Goal: Find specific page/section: Find specific page/section

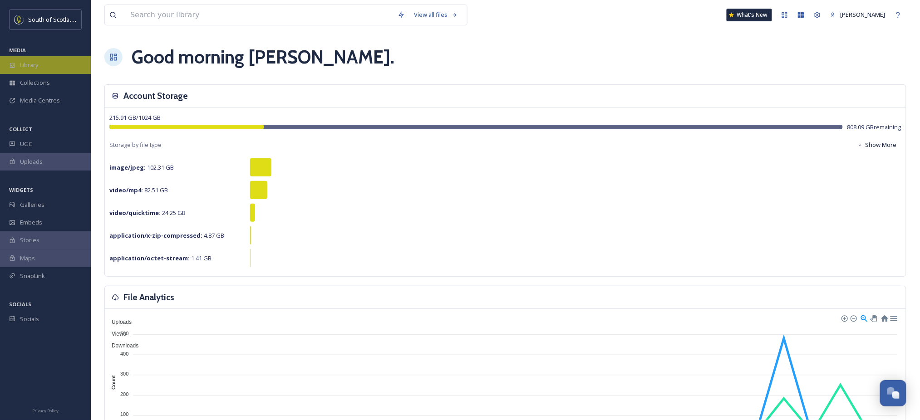
click at [53, 58] on div "Library" at bounding box center [45, 65] width 91 height 18
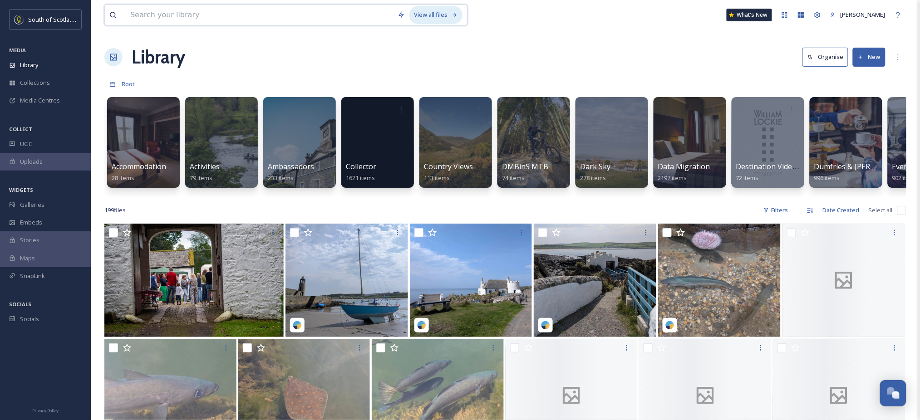
click at [449, 13] on div "View all files" at bounding box center [435, 15] width 53 height 18
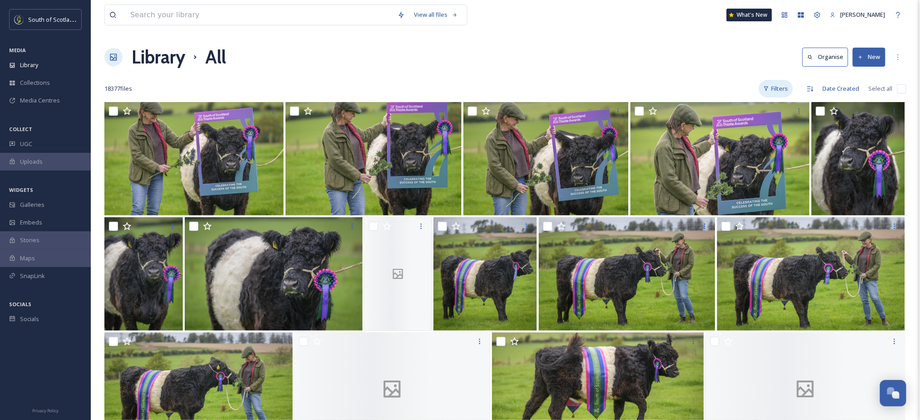
click at [786, 88] on div "Filters" at bounding box center [776, 89] width 34 height 18
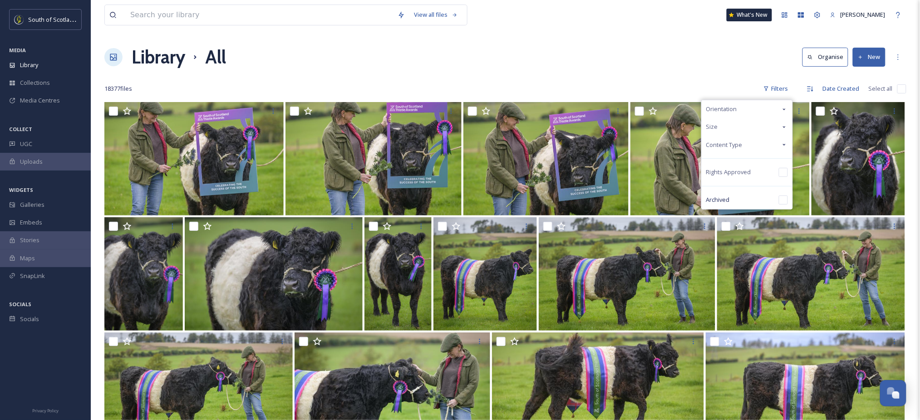
click at [773, 146] on div "Content Type" at bounding box center [747, 145] width 91 height 18
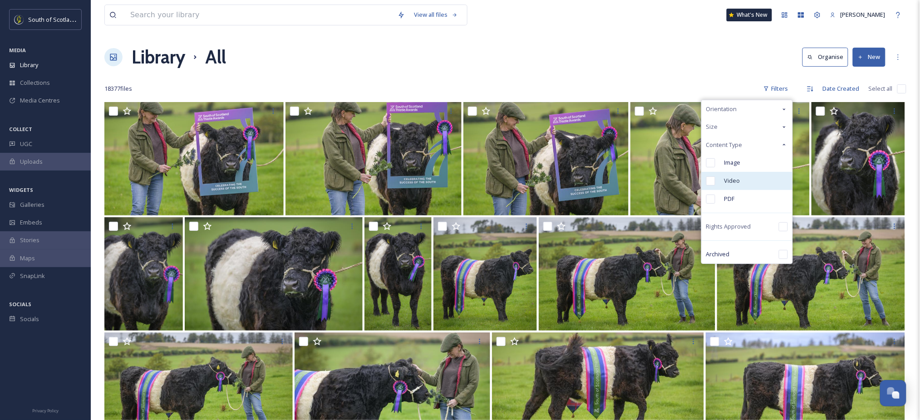
click at [739, 178] on span "Video" at bounding box center [732, 181] width 16 height 9
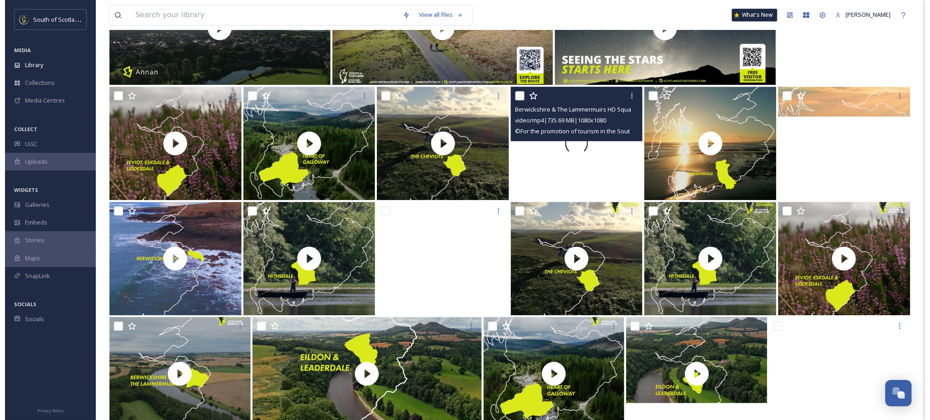
scroll to position [823, 0]
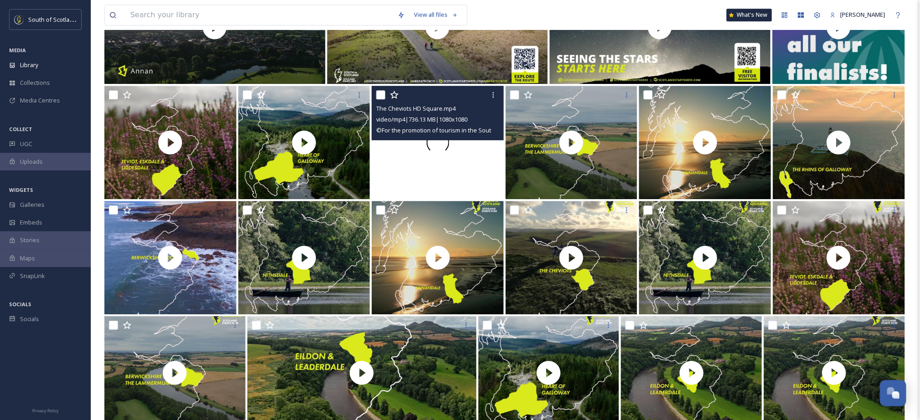
click at [458, 192] on div at bounding box center [438, 142] width 132 height 113
